Goal: Check status: Check status

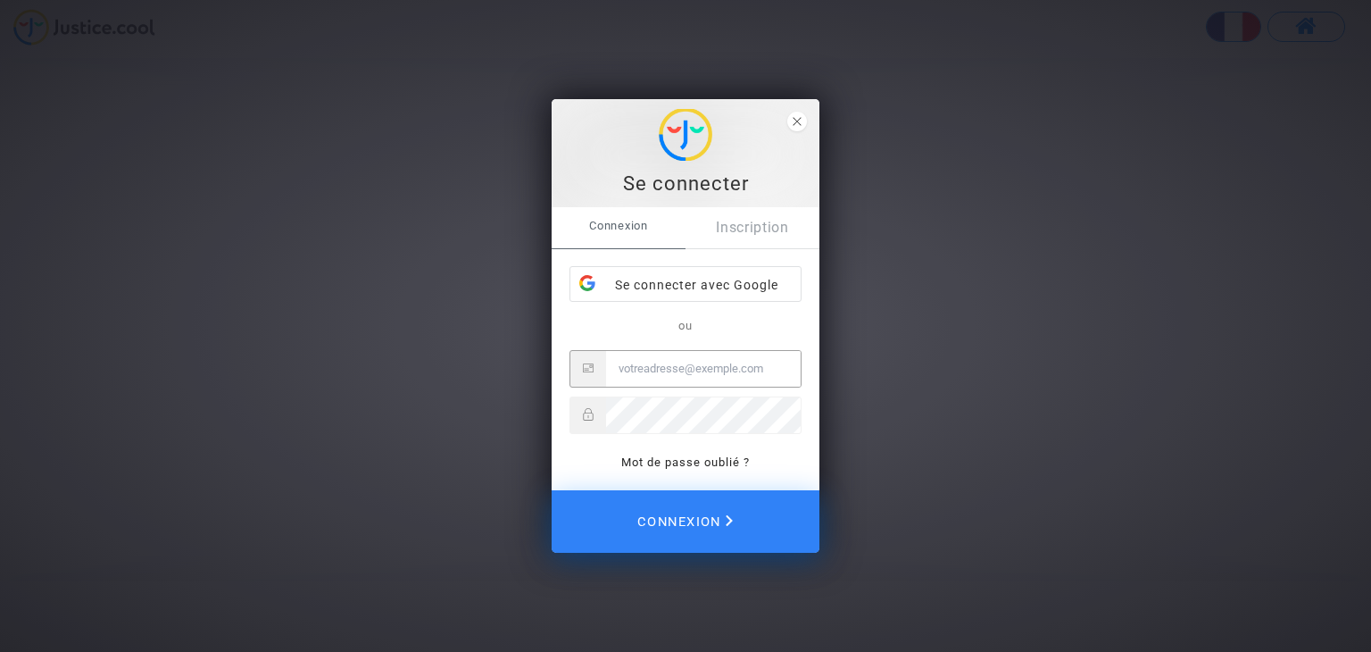
type input "[PERSON_NAME][EMAIL_ADDRESS][PERSON_NAME][DOMAIN_NAME]"
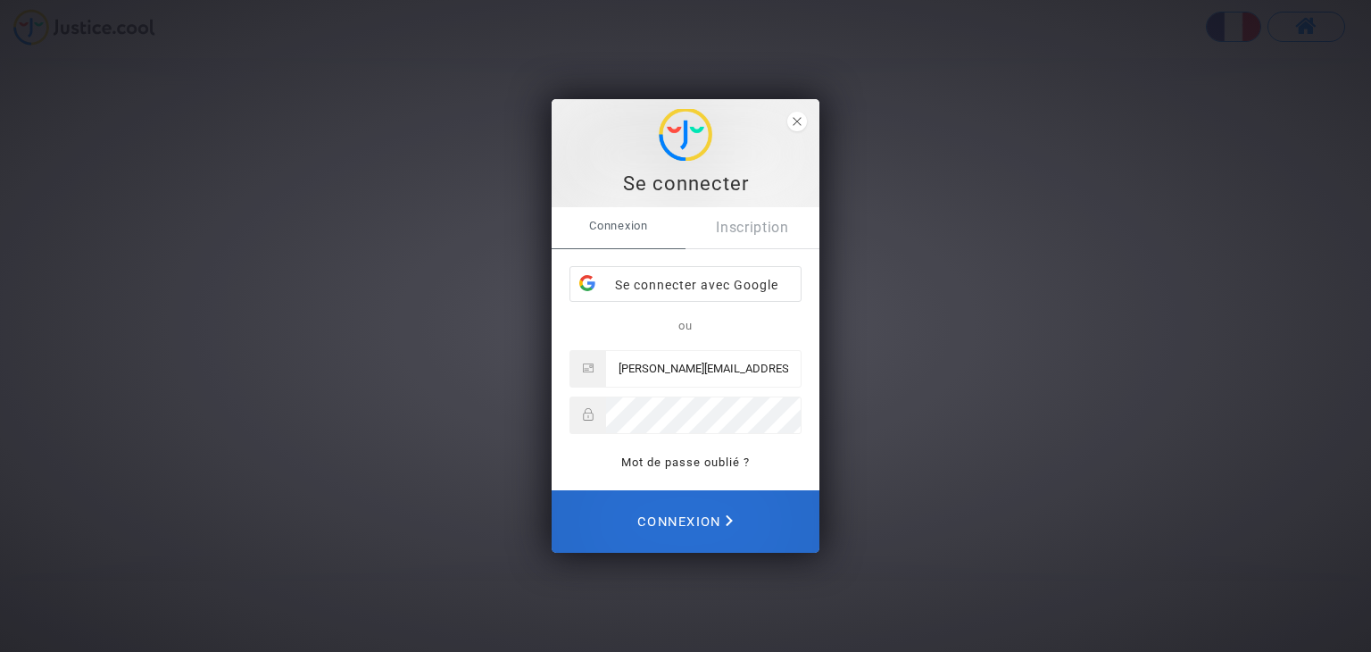
click at [673, 529] on span "Connexion" at bounding box center [685, 521] width 96 height 39
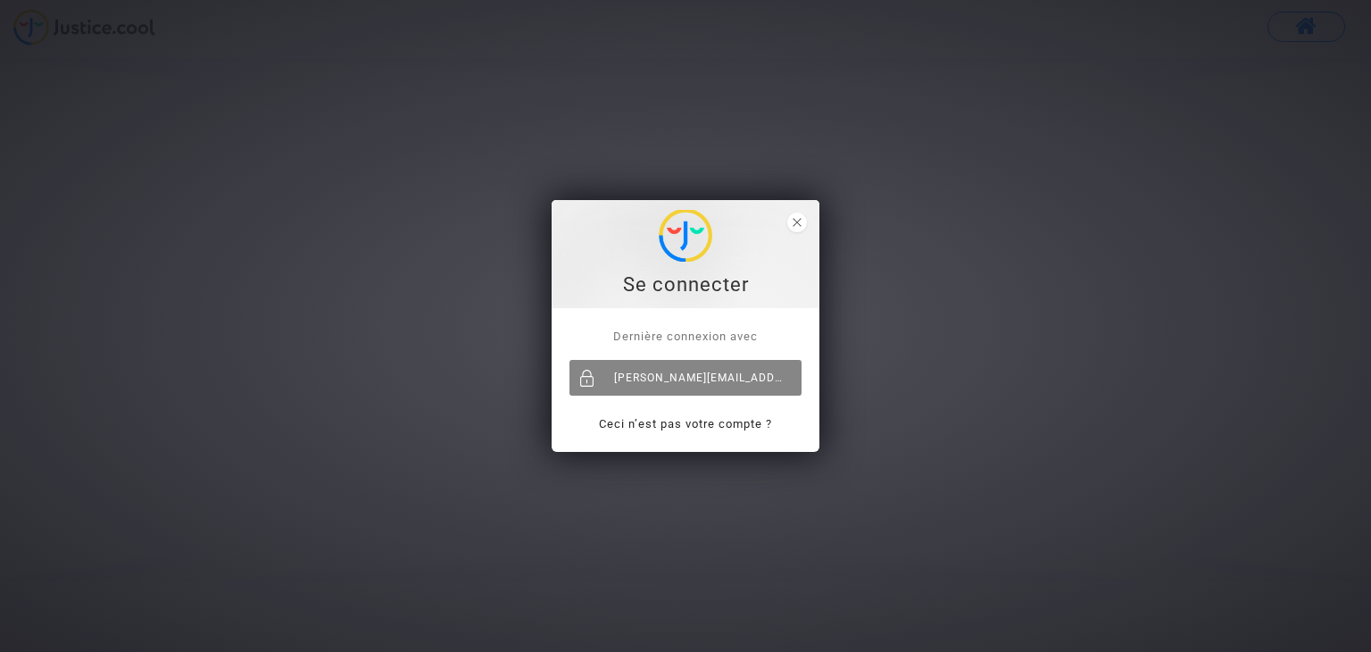
click at [689, 378] on div "[PERSON_NAME][EMAIL_ADDRESS][PERSON_NAME][DOMAIN_NAME]" at bounding box center [686, 378] width 232 height 36
click at [790, 217] on span "close" at bounding box center [797, 222] width 20 height 20
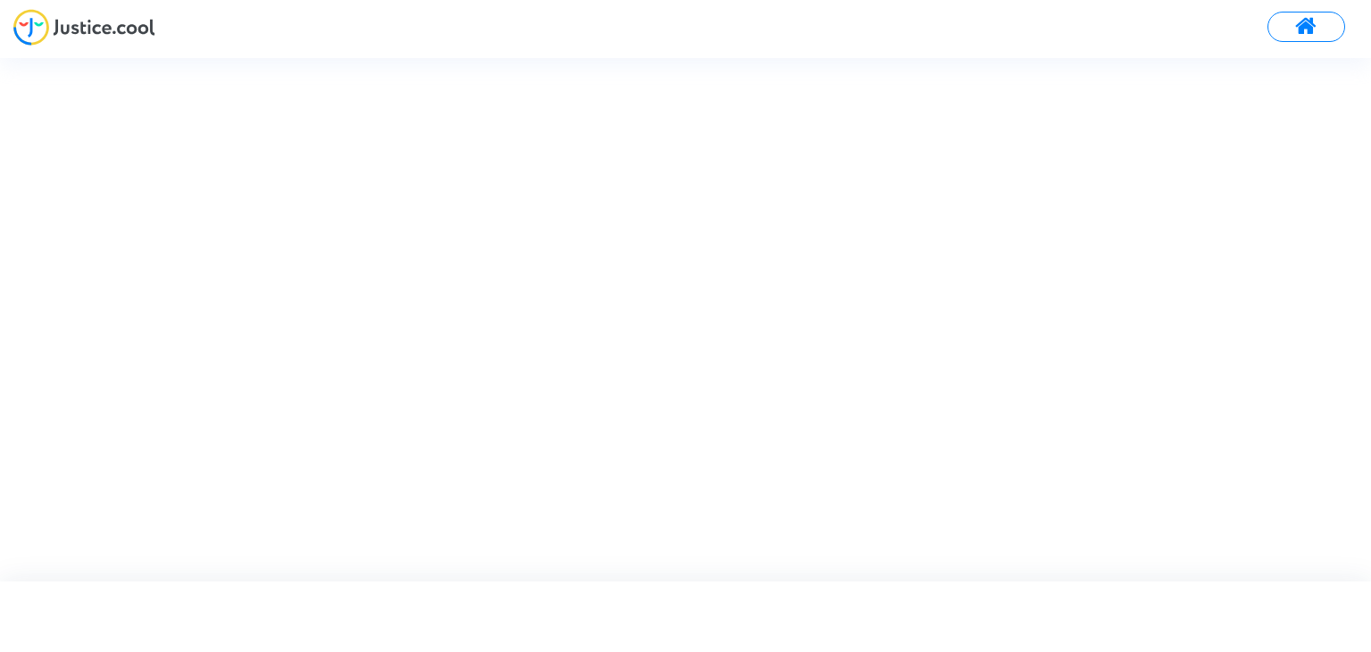
click at [1320, 29] on button at bounding box center [1307, 27] width 78 height 30
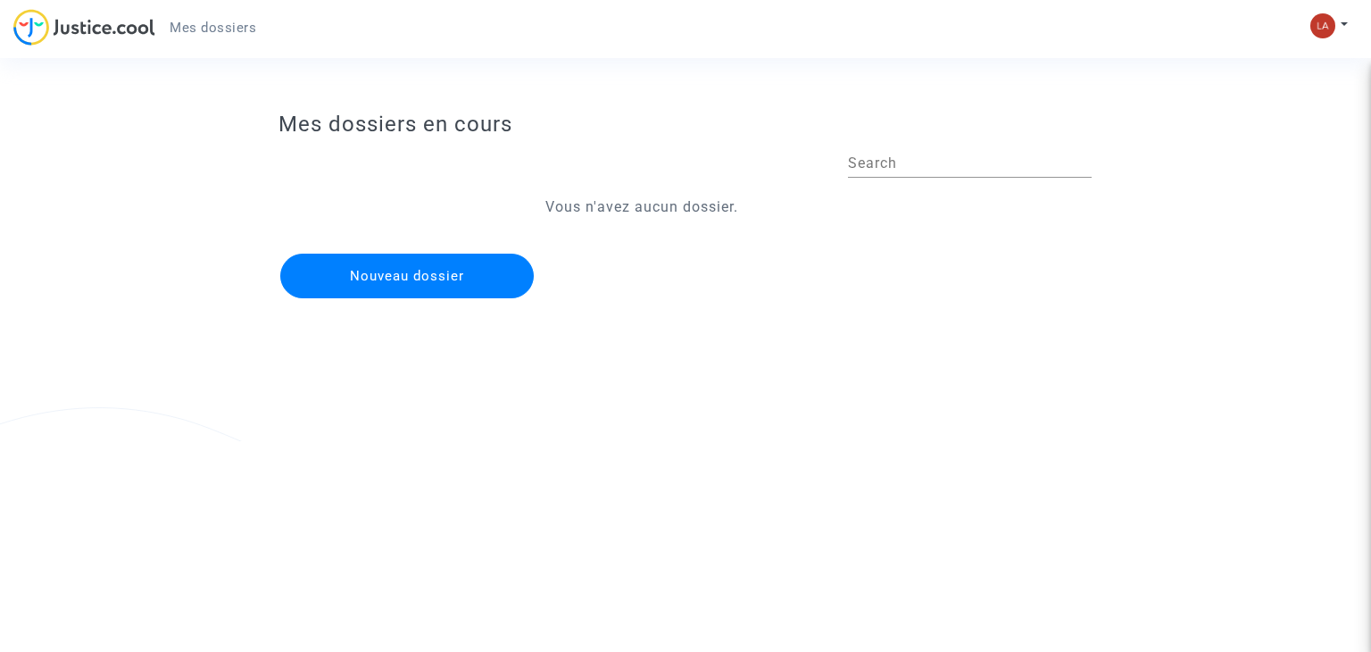
click at [200, 26] on span "Mes dossiers" at bounding box center [213, 28] width 87 height 16
click at [101, 31] on img at bounding box center [84, 27] width 142 height 37
click at [1343, 33] on button at bounding box center [1329, 25] width 39 height 27
click at [1266, 64] on link "Mon profil" at bounding box center [1277, 63] width 141 height 29
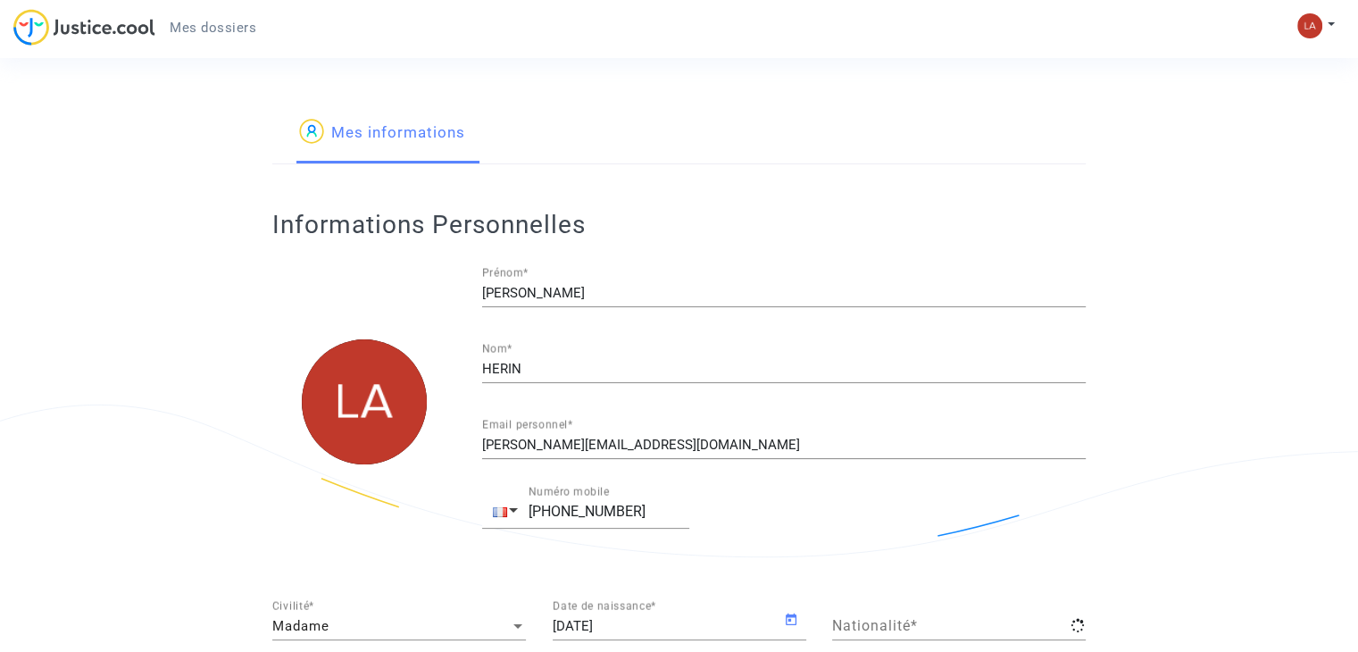
type input "française"
click at [203, 32] on span "Mes dossiers" at bounding box center [213, 28] width 87 height 16
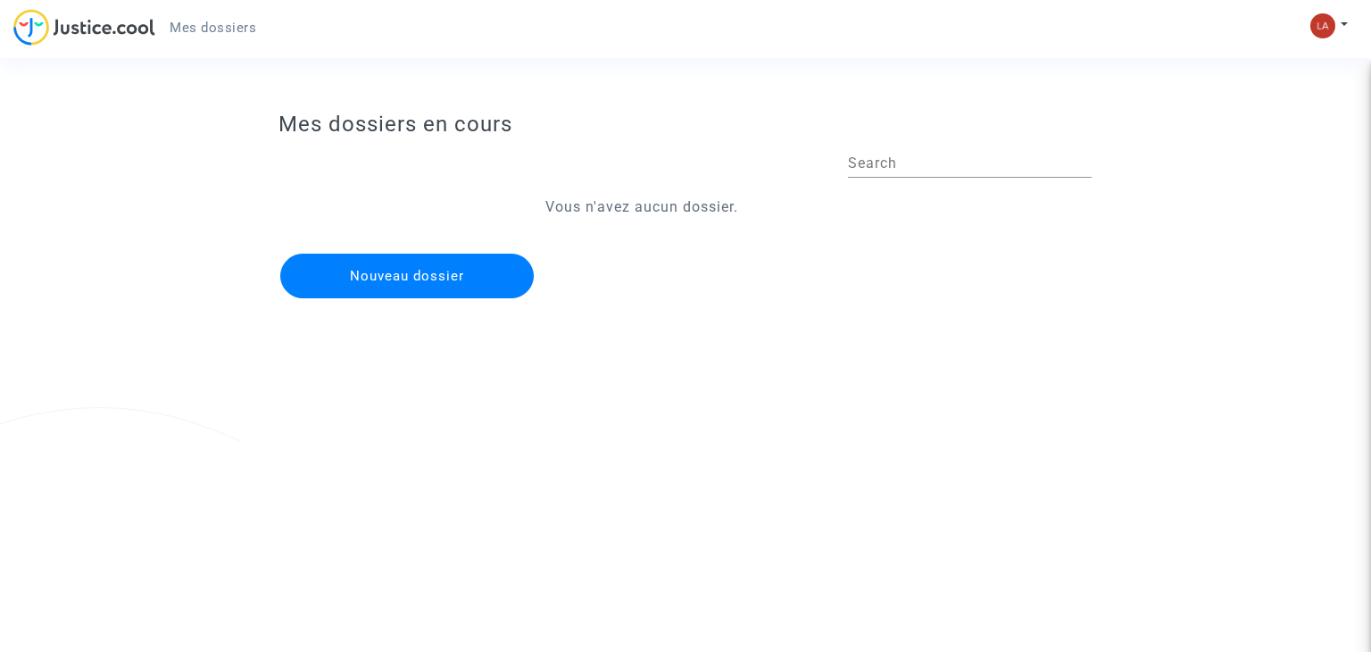
click at [67, 22] on img at bounding box center [84, 27] width 142 height 37
click at [888, 166] on input "Search" at bounding box center [970, 163] width 244 height 16
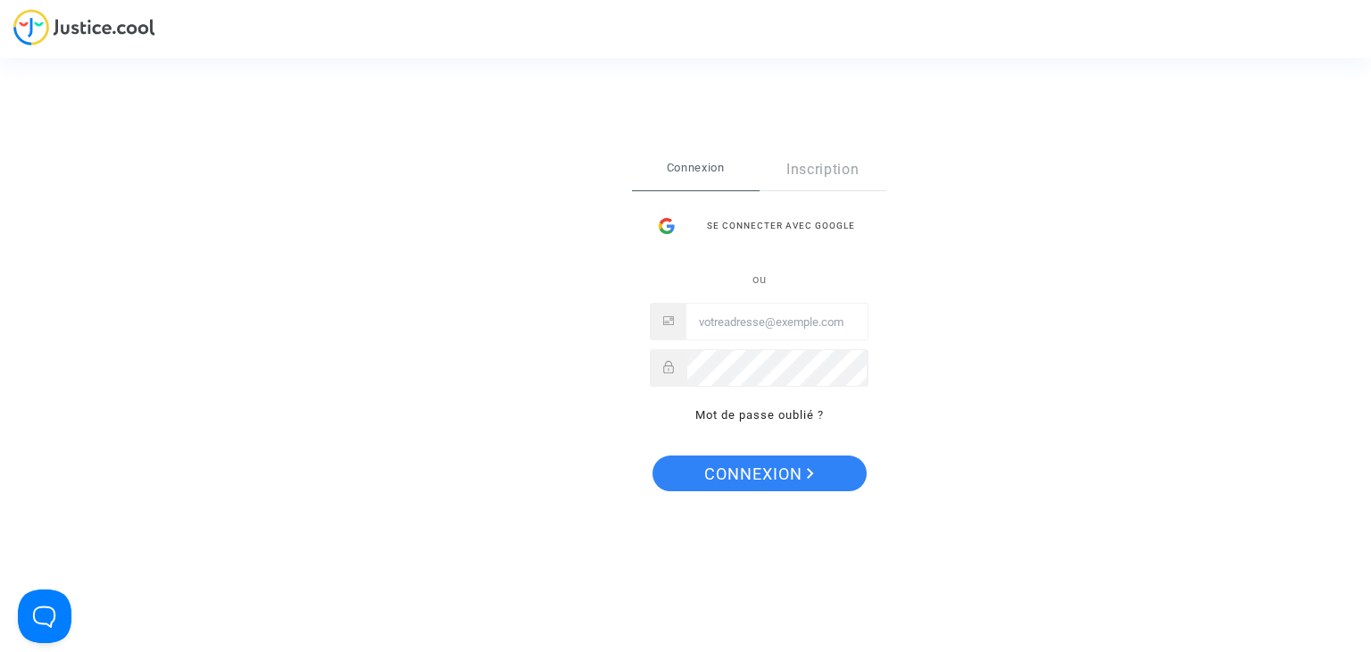
type input "[PERSON_NAME][EMAIL_ADDRESS][PERSON_NAME][DOMAIN_NAME]"
click at [779, 472] on span "Connexion" at bounding box center [759, 473] width 110 height 37
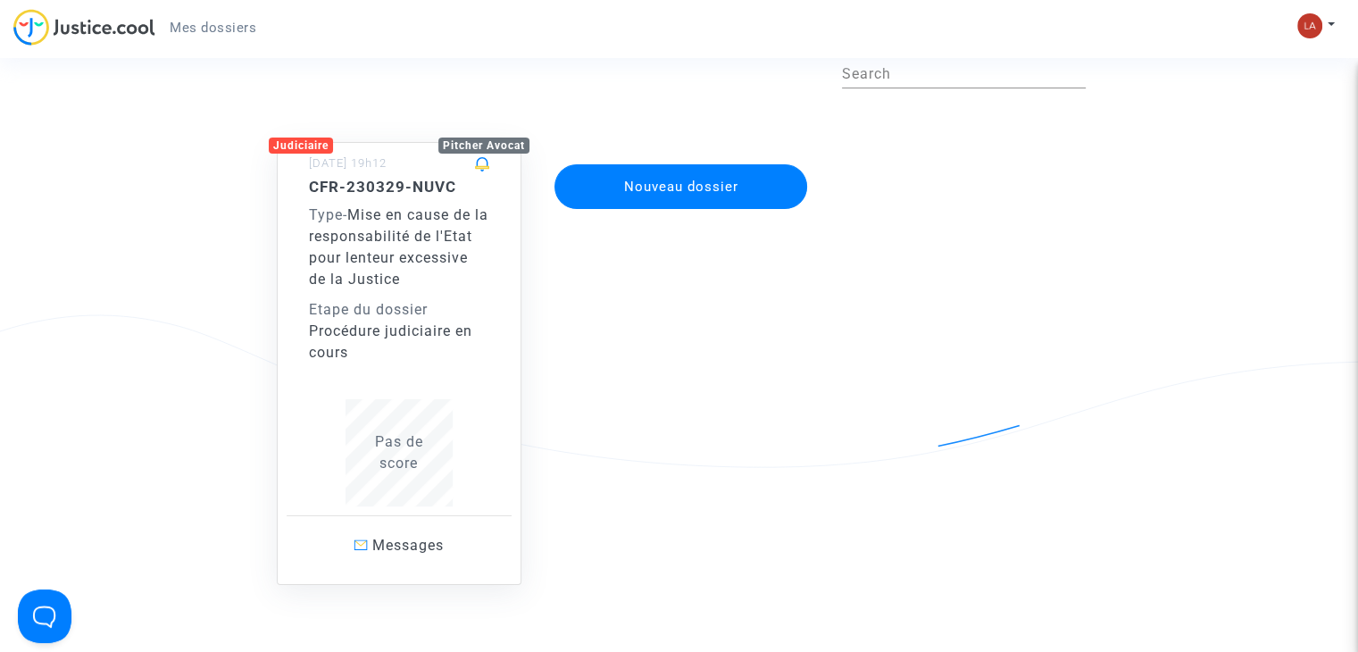
click at [383, 451] on div "Pas de score" at bounding box center [399, 452] width 180 height 43
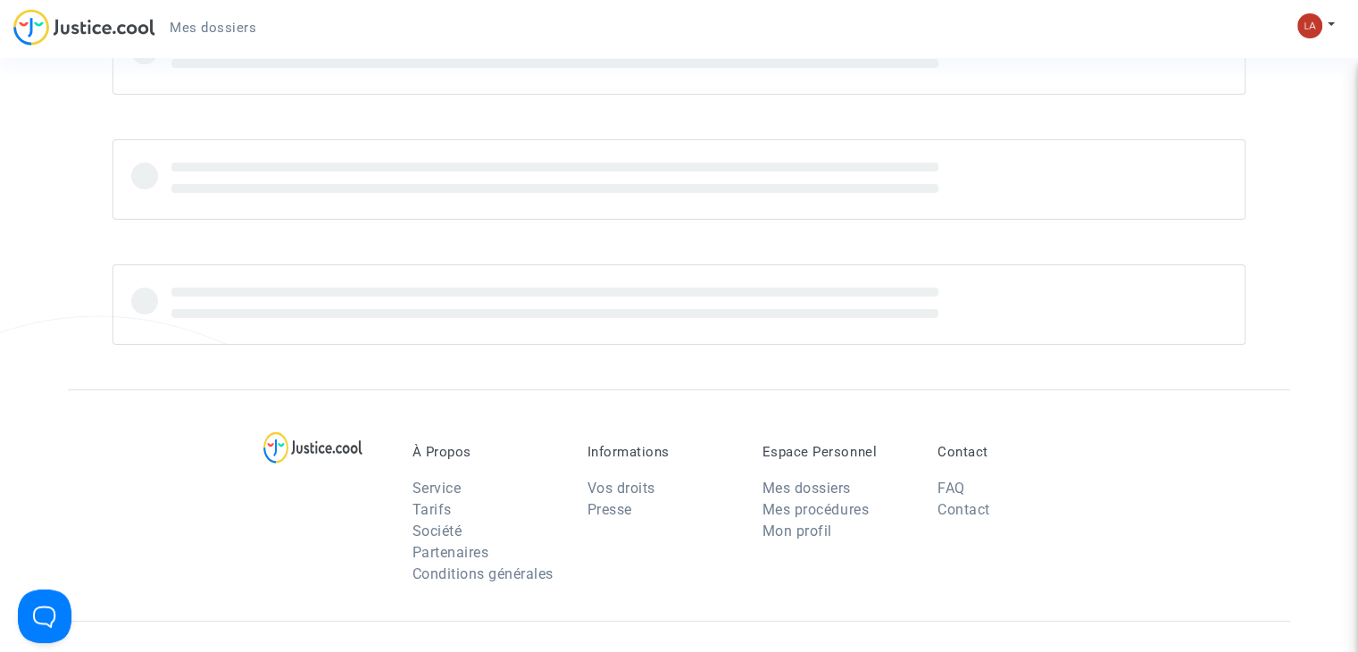
scroll to position [89, 0]
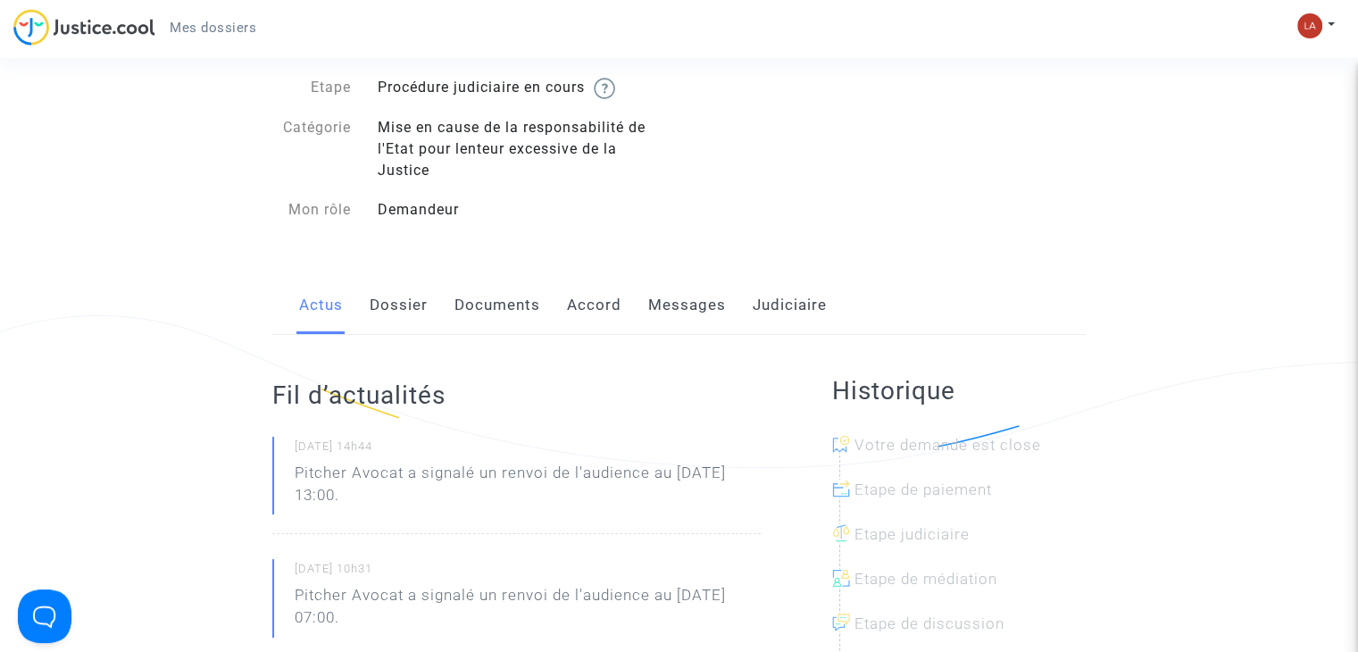
click at [947, 215] on div "Ref. CFR-230329-NUVC Etape Procédure judiciaire en cours Catégorie Mise en caus…" at bounding box center [679, 126] width 840 height 226
click at [393, 303] on link "Dossier" at bounding box center [399, 305] width 58 height 59
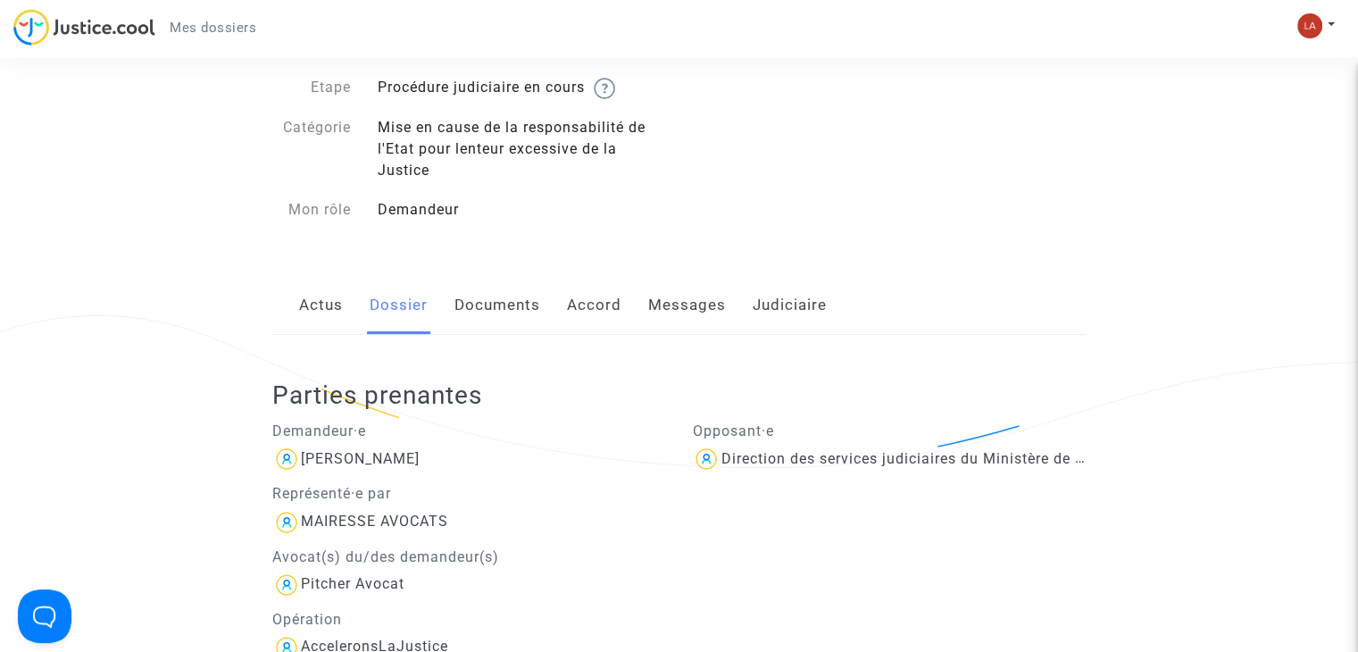
click at [480, 297] on link "Documents" at bounding box center [497, 305] width 86 height 59
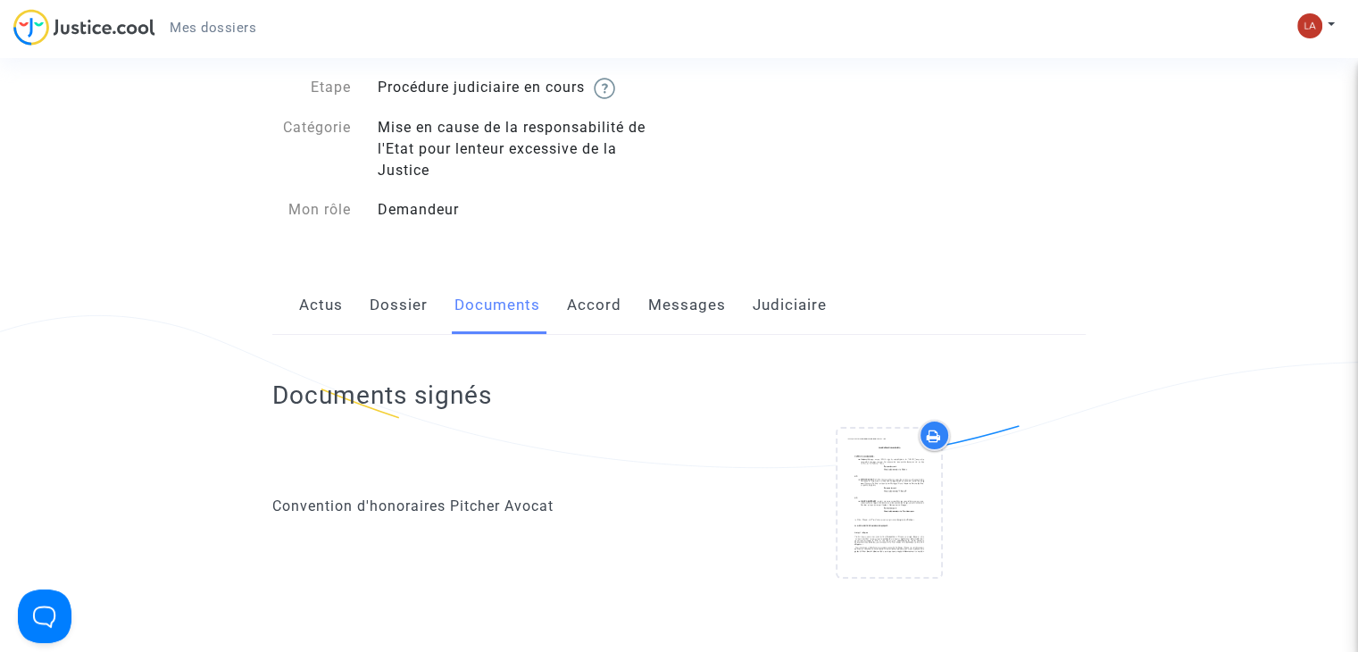
click at [591, 310] on link "Accord" at bounding box center [594, 305] width 54 height 59
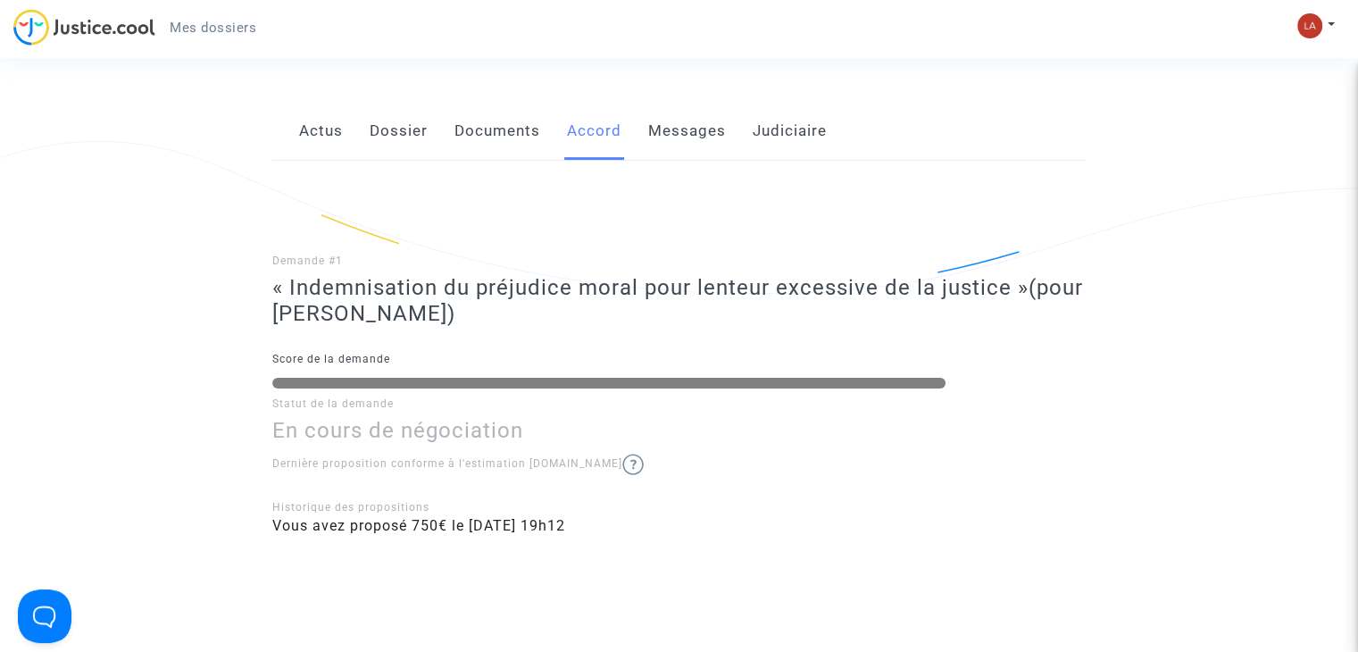
scroll to position [268, 0]
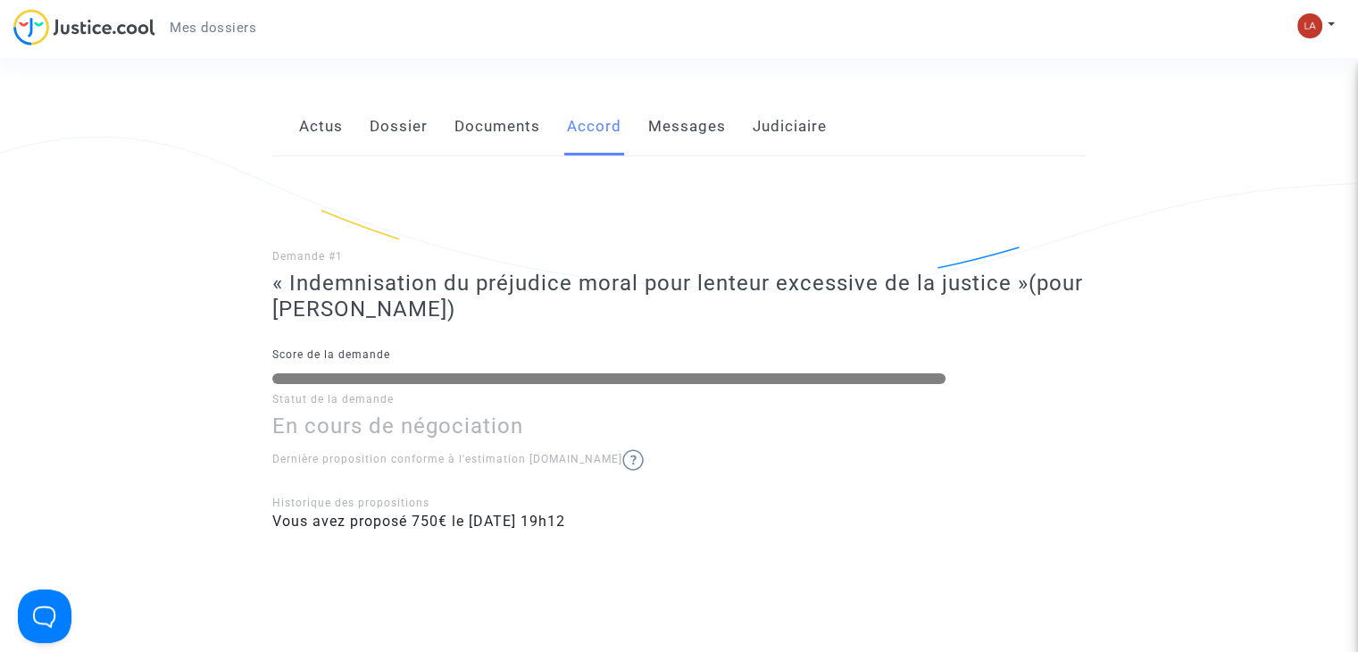
click at [622, 458] on img at bounding box center [632, 459] width 21 height 21
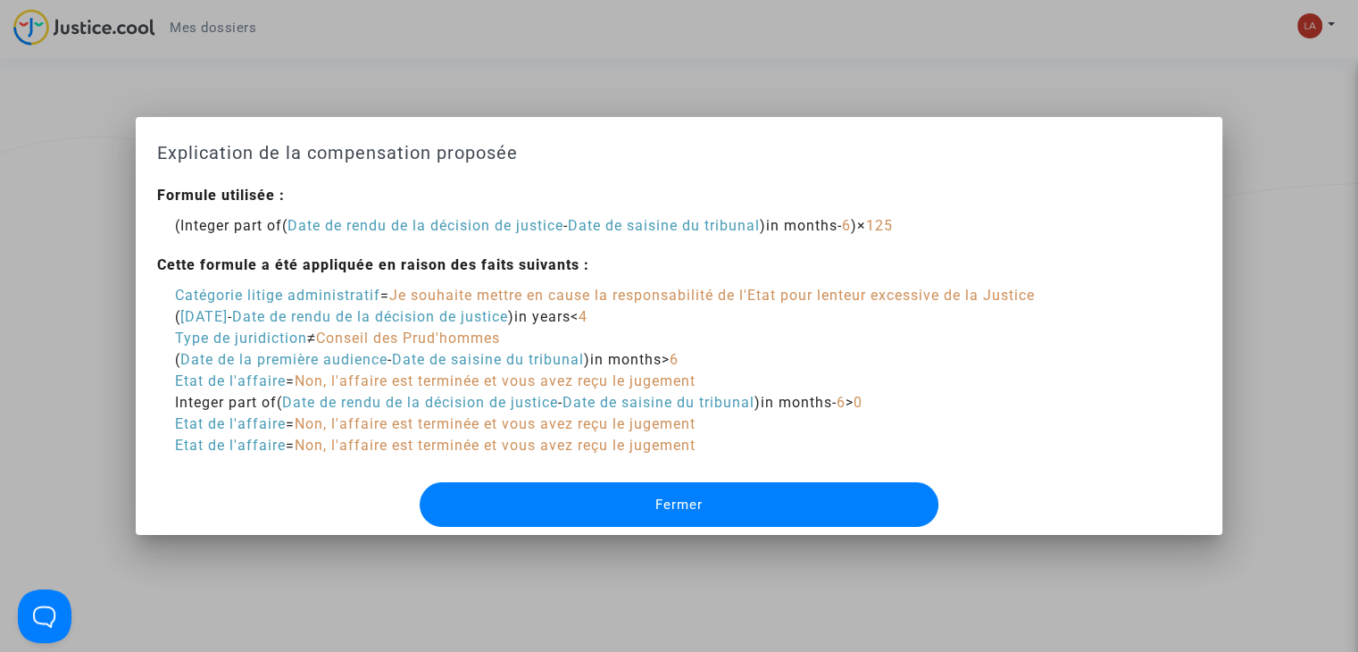
scroll to position [0, 0]
click at [703, 502] on button "Fermer" at bounding box center [679, 504] width 518 height 45
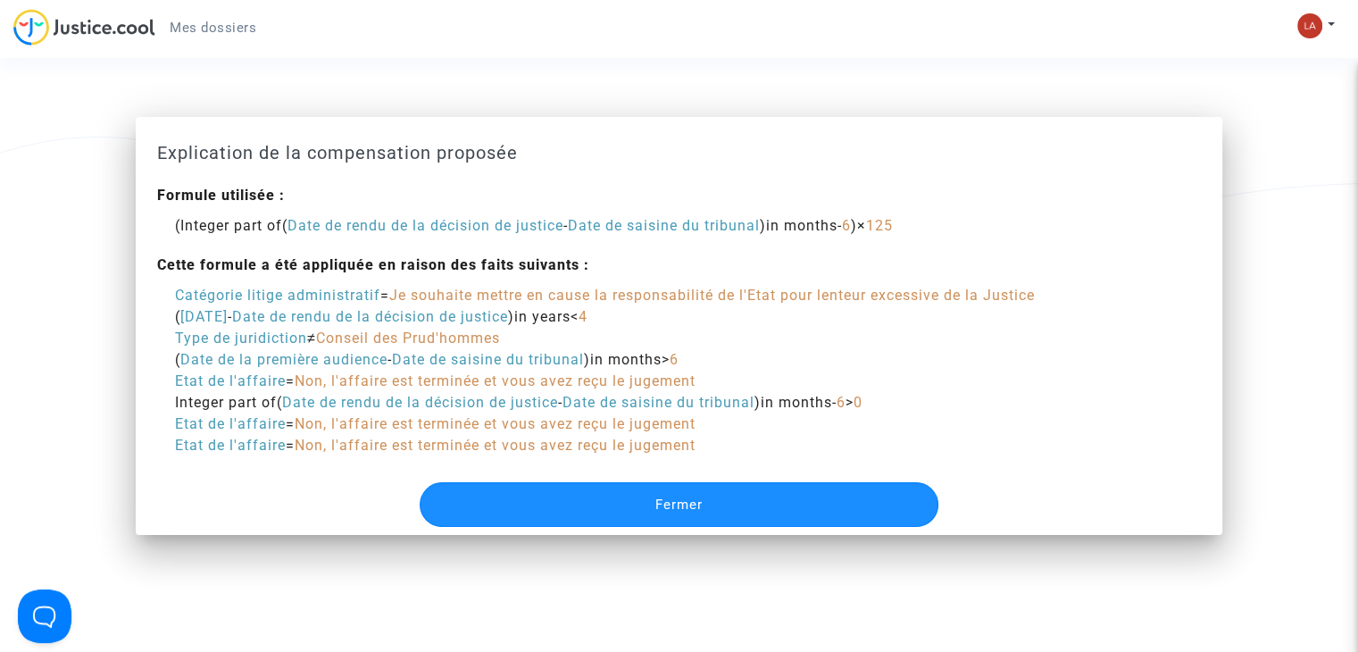
scroll to position [268, 0]
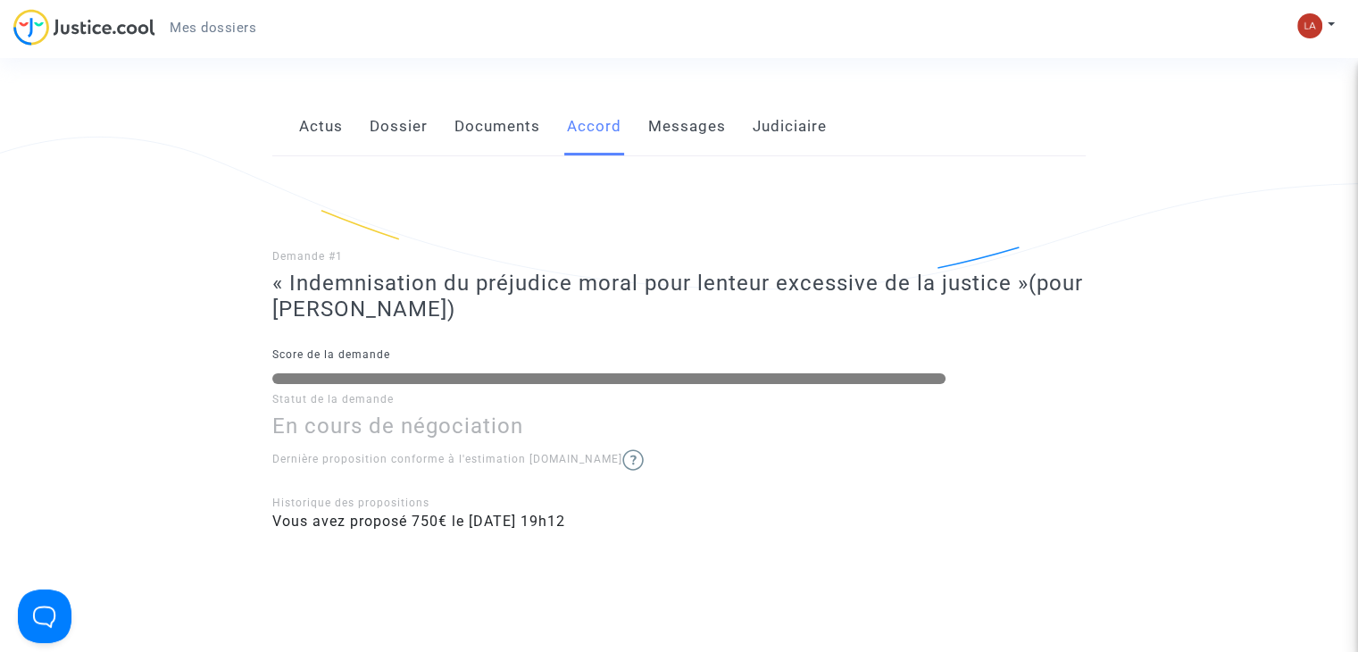
click at [683, 133] on link "Messages" at bounding box center [687, 126] width 78 height 59
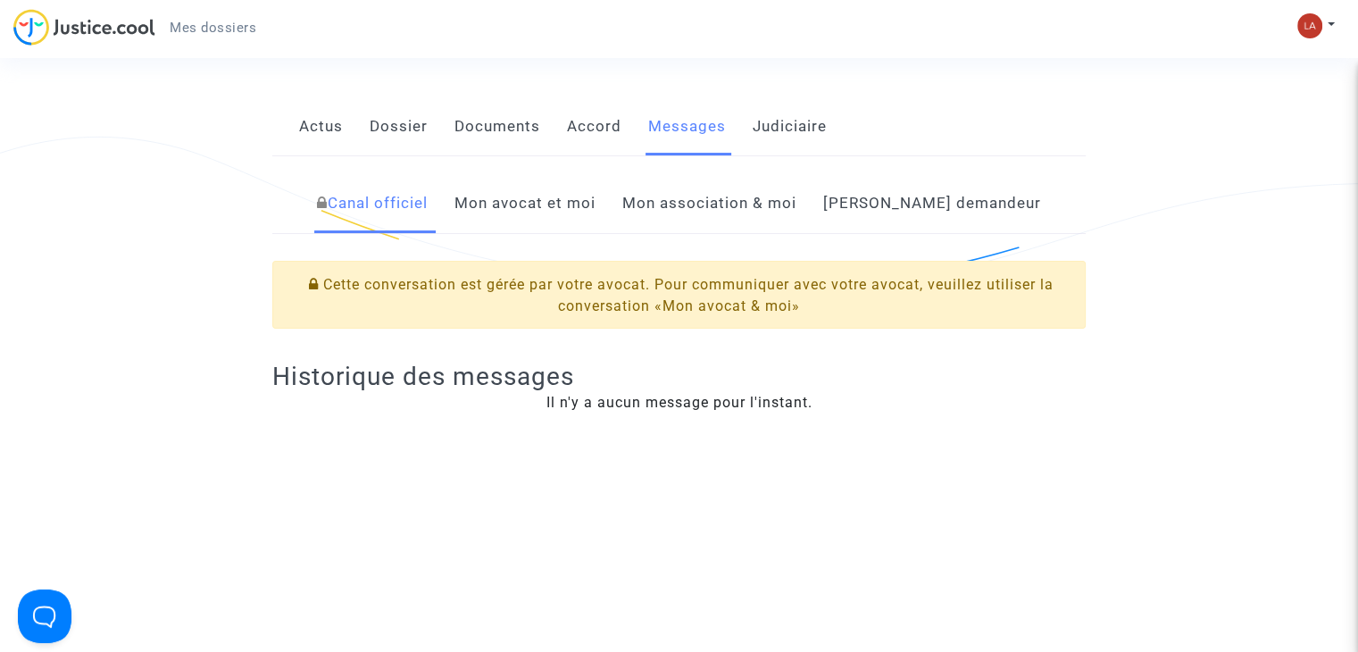
click at [595, 204] on link "Mon avocat et moi" at bounding box center [524, 203] width 141 height 59
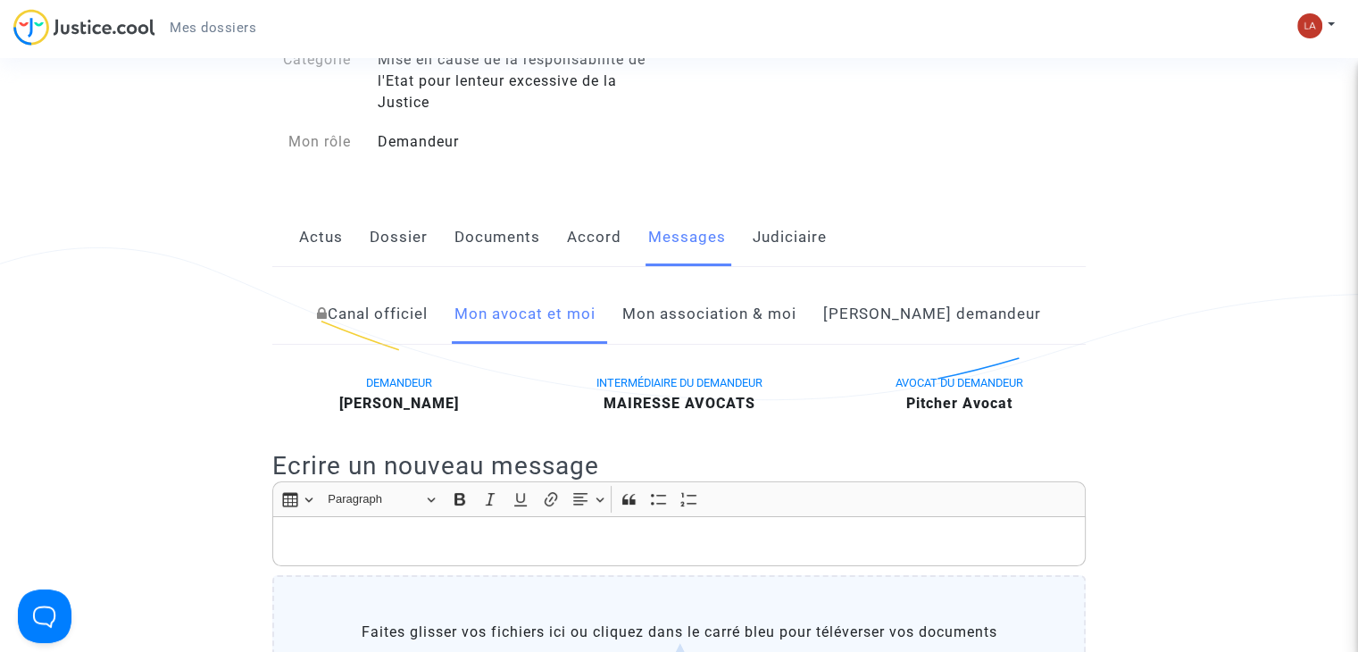
scroll to position [89, 0]
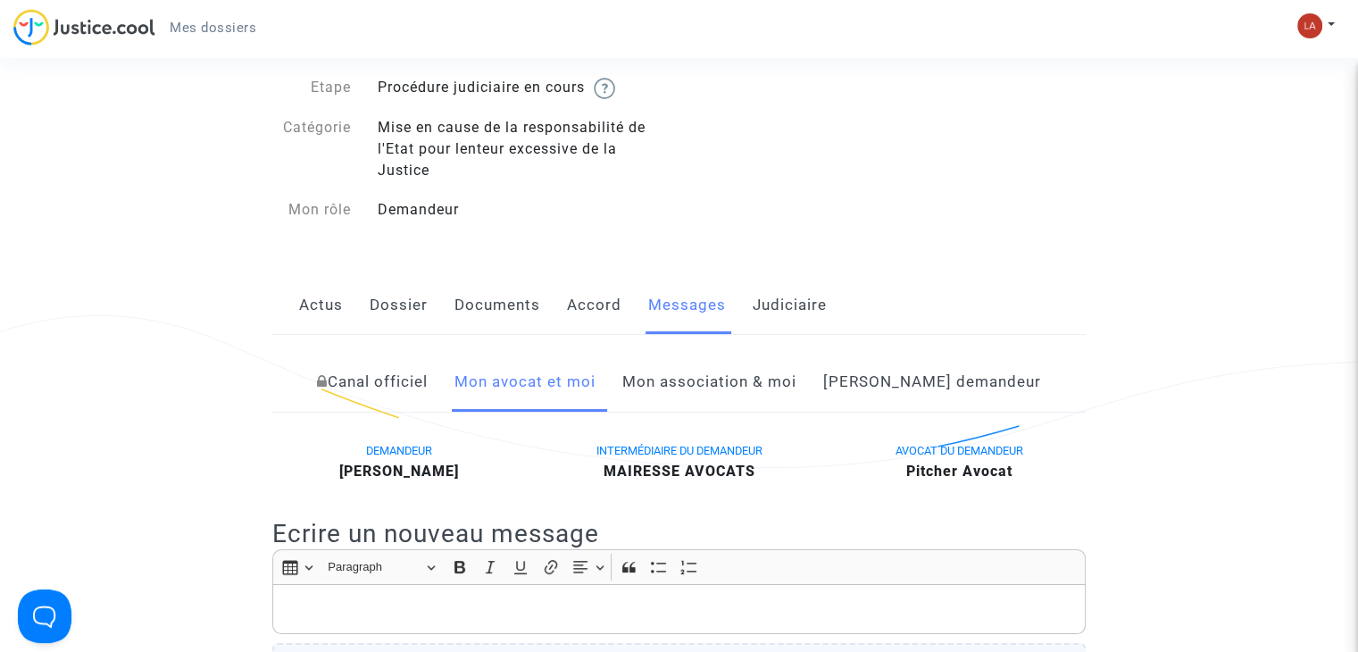
click at [808, 315] on link "Judiciaire" at bounding box center [790, 305] width 74 height 59
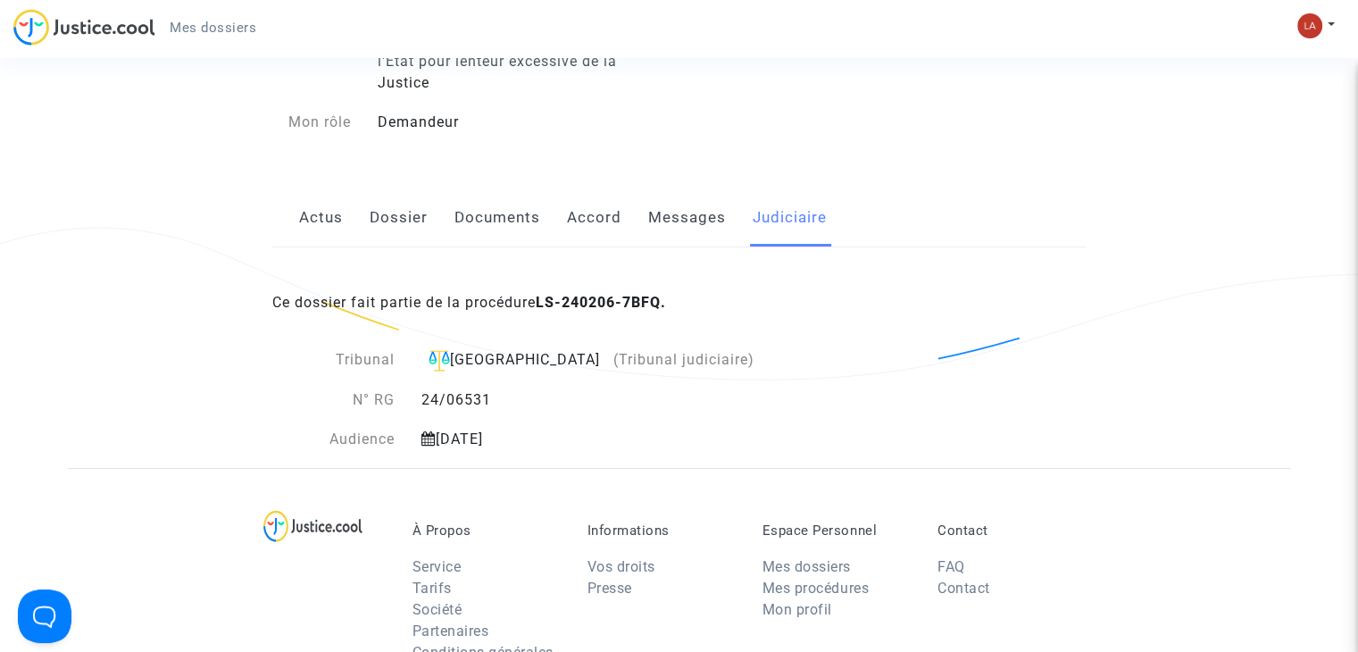
scroll to position [179, 0]
drag, startPoint x: 670, startPoint y: 297, endPoint x: 461, endPoint y: 296, distance: 208.9
click at [461, 296] on span "Ce dossier fait partie de la procédure LS-240206-7BFQ." at bounding box center [469, 300] width 394 height 17
copy span "procédure LS-240206-7BFQ"
